Goal: Information Seeking & Learning: Understand process/instructions

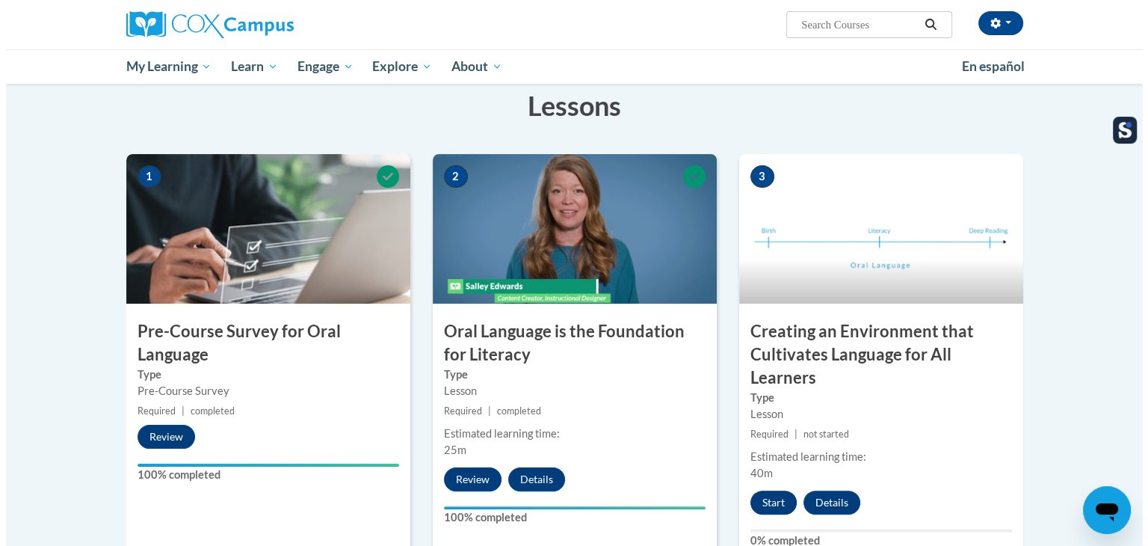
scroll to position [299, 0]
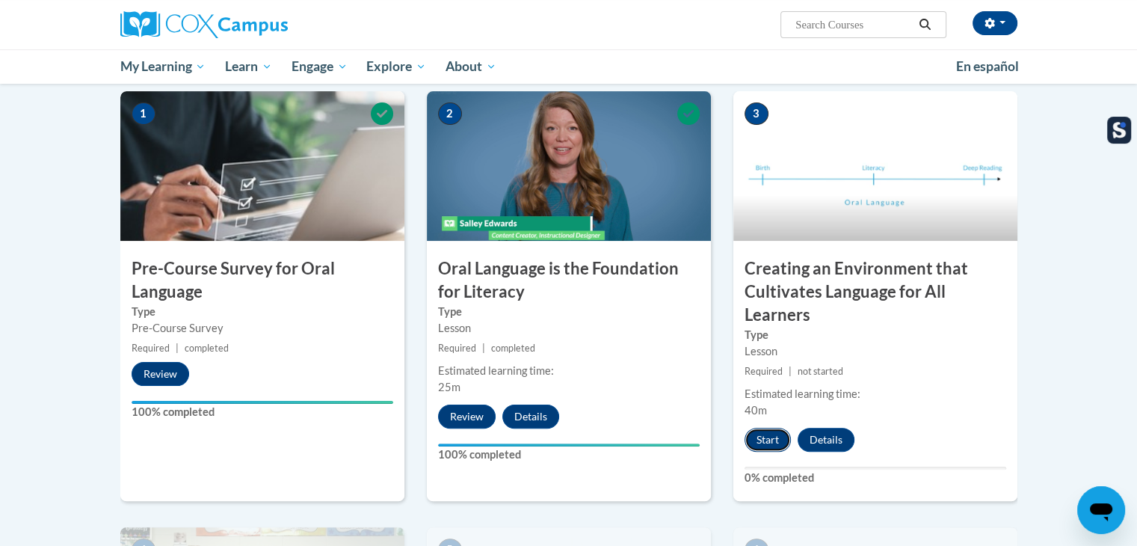
click at [775, 433] on button "Start" at bounding box center [767, 439] width 46 height 24
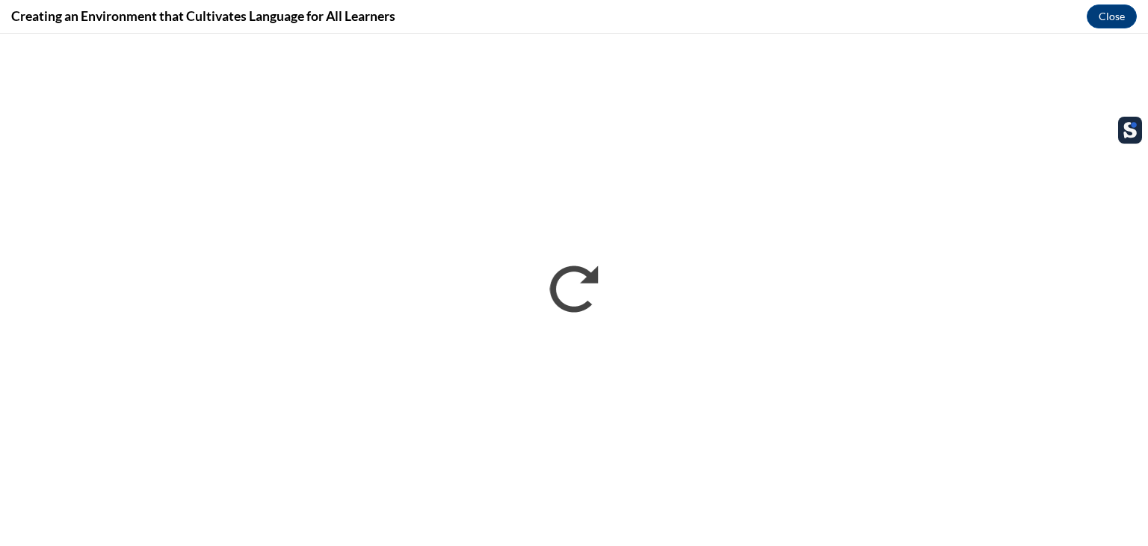
scroll to position [0, 0]
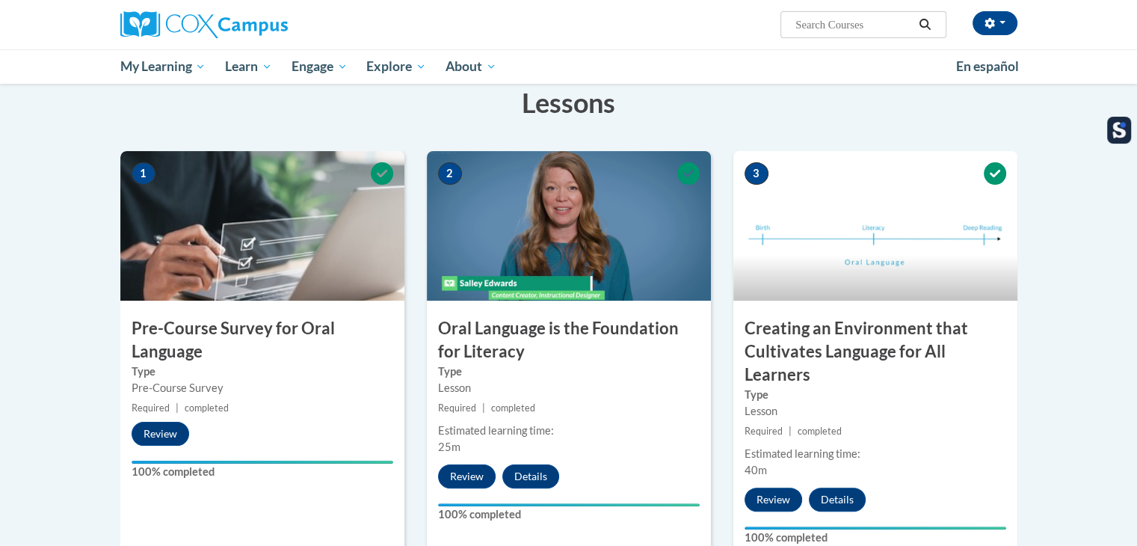
scroll to position [299, 0]
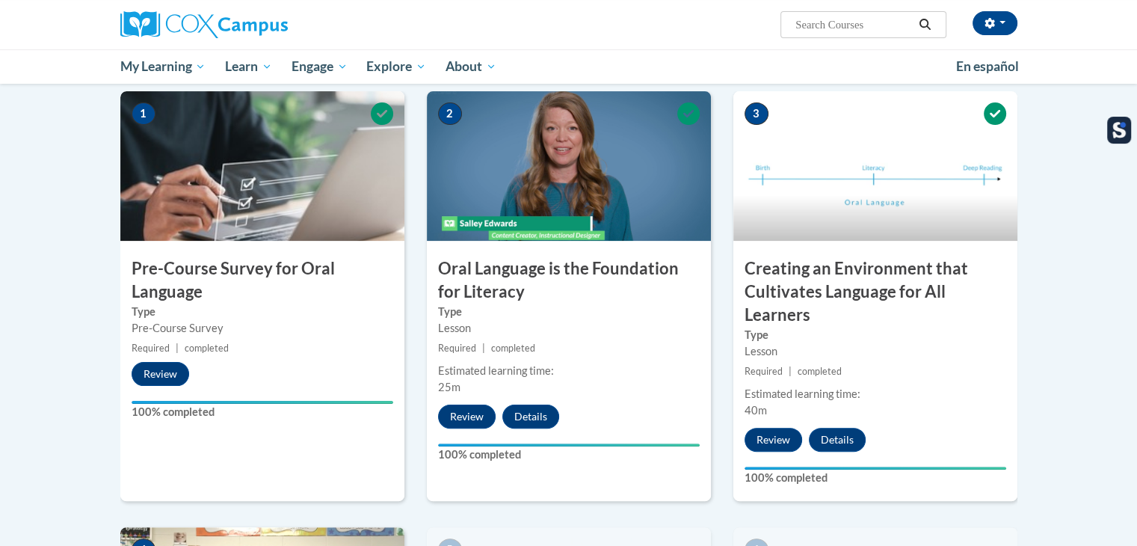
click at [820, 172] on img at bounding box center [875, 165] width 284 height 149
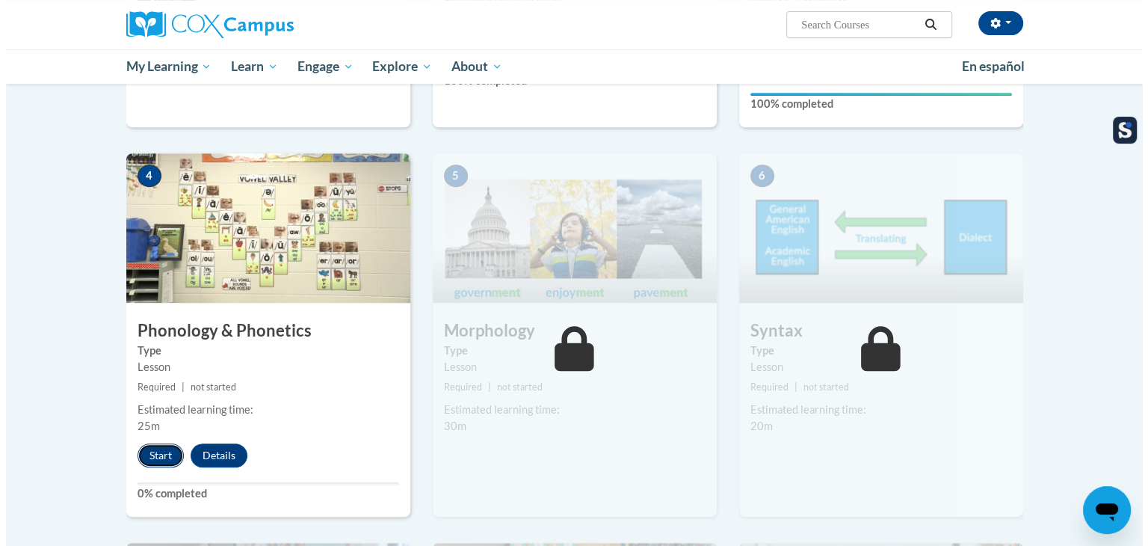
scroll to position [0, 0]
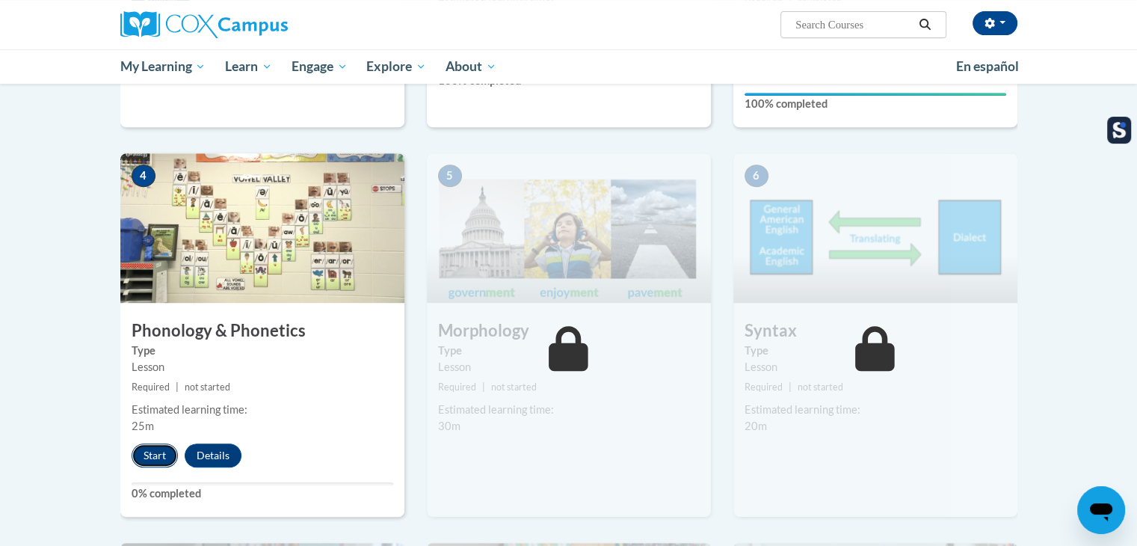
click at [149, 450] on button "Start" at bounding box center [155, 455] width 46 height 24
